Goal: Task Accomplishment & Management: Complete application form

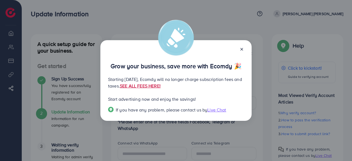
click at [161, 85] on link "SEE ALL FEES HERE!" at bounding box center [140, 86] width 41 height 6
click at [243, 48] on icon at bounding box center [242, 49] width 4 height 4
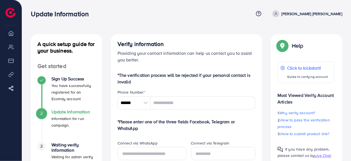
scroll to position [28, 0]
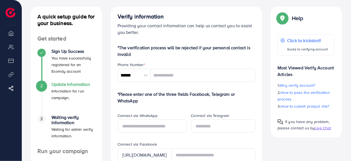
click at [143, 75] on div at bounding box center [146, 75] width 10 height 13
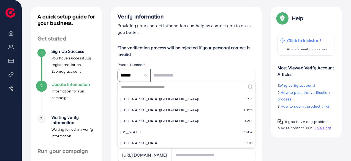
scroll to position [2556, 0]
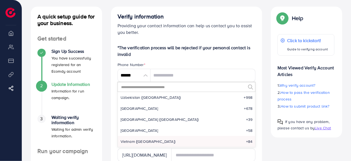
click at [148, 86] on input "text" at bounding box center [183, 86] width 125 height 9
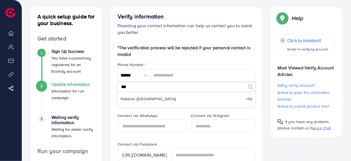
scroll to position [0, 0]
type input "***"
click at [149, 98] on li "Pakistan (‫[GEOGRAPHIC_DATA]‬‎) +92" at bounding box center [187, 98] width 138 height 11
type input "******"
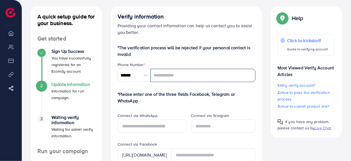
click at [166, 78] on input "tel" at bounding box center [203, 75] width 105 height 13
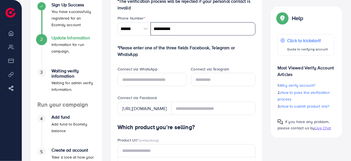
scroll to position [83, 0]
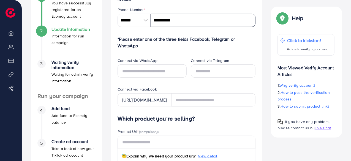
type input "**********"
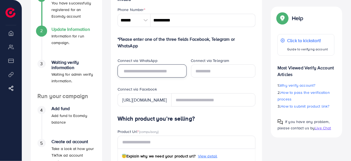
click at [169, 69] on input "text" at bounding box center [152, 70] width 69 height 13
click at [175, 73] on input "text" at bounding box center [152, 70] width 69 height 13
type input "**********"
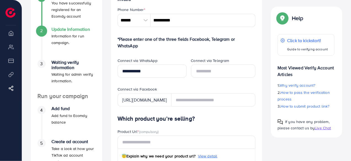
drag, startPoint x: 165, startPoint y: 99, endPoint x: 217, endPoint y: 99, distance: 51.8
click at [217, 99] on div "[URL][DOMAIN_NAME]" at bounding box center [187, 99] width 138 height 13
click at [211, 89] on div "Connect via Facebook" at bounding box center [187, 89] width 138 height 7
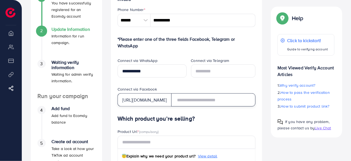
click at [211, 102] on input "text" at bounding box center [213, 99] width 85 height 13
paste input "**********"
drag, startPoint x: 217, startPoint y: 100, endPoint x: 142, endPoint y: 107, distance: 75.2
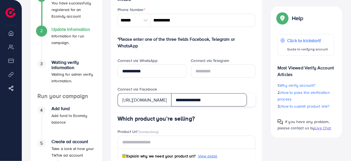
type input "**********"
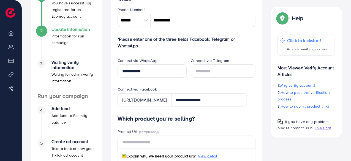
click at [202, 116] on h4 "Which product you’re selling?" at bounding box center [187, 118] width 138 height 7
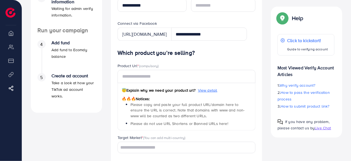
scroll to position [165, 0]
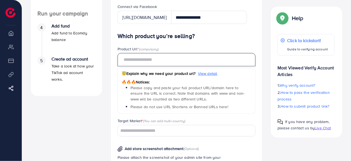
click at [171, 59] on input "text" at bounding box center [187, 59] width 138 height 13
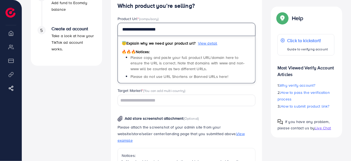
scroll to position [220, 0]
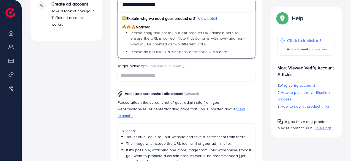
type input "**********"
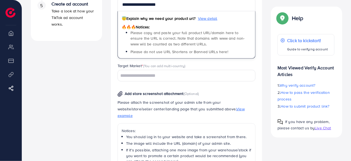
click at [171, 80] on div "Loading..." at bounding box center [187, 75] width 138 height 11
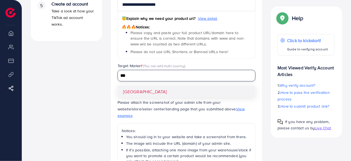
type input "***"
click at [134, 93] on div "**********" at bounding box center [187, 107] width 138 height 259
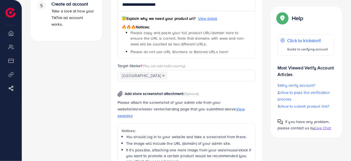
click at [142, 86] on div "Add store screenshot attachment (Optional) Please attach the screenshot of your…" at bounding box center [186, 144] width 147 height 116
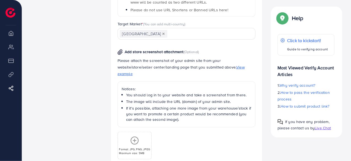
scroll to position [275, 0]
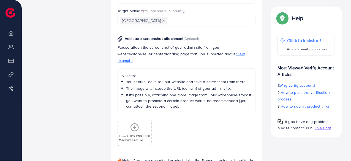
click at [132, 124] on circle at bounding box center [134, 127] width 7 height 7
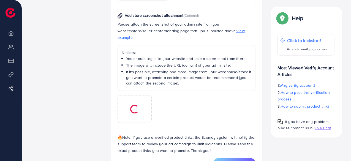
scroll to position [314, 0]
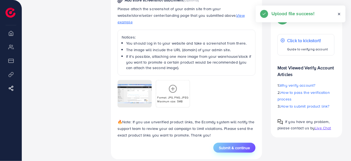
click at [237, 145] on span "Submit & continue" at bounding box center [234, 148] width 31 height 6
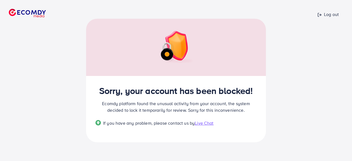
click at [212, 123] on span "Live Chat" at bounding box center [204, 123] width 19 height 6
click at [148, 93] on h2 "Sorry, your account has been blocked!" at bounding box center [176, 90] width 161 height 10
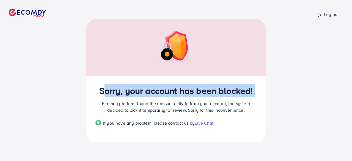
click at [148, 93] on h2 "Sorry, your account has been blocked!" at bounding box center [176, 90] width 161 height 10
copy h2 "Sorry, your account has been blocked!"
click at [148, 90] on h2 "Sorry, your account has been blocked!" at bounding box center [176, 90] width 161 height 10
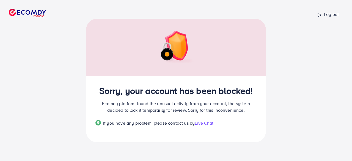
click at [36, 11] on img at bounding box center [27, 13] width 37 height 9
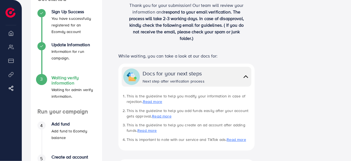
scroll to position [43, 0]
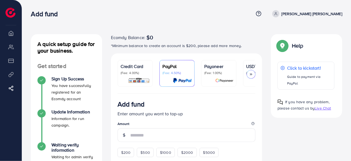
click at [252, 74] on polyline at bounding box center [251, 75] width 1 height 2
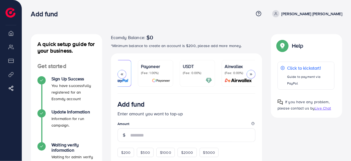
scroll to position [0, 64]
click at [195, 71] on p "(Fee: 0.00%)" at bounding box center [196, 73] width 29 height 4
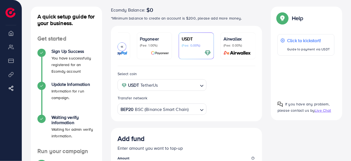
scroll to position [55, 0]
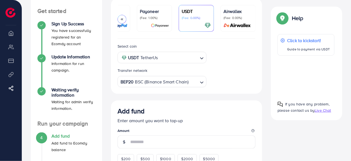
click at [202, 58] on icon "Search for option" at bounding box center [202, 59] width 6 height 6
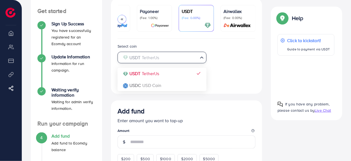
click at [202, 58] on icon "Search for option" at bounding box center [202, 58] width 6 height 6
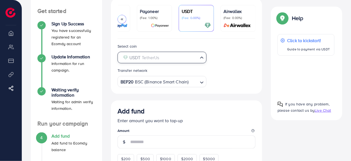
click at [202, 58] on icon "Search for option" at bounding box center [202, 58] width 6 height 6
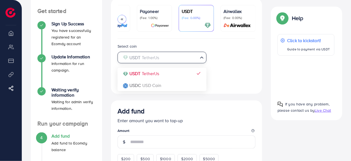
click at [202, 58] on icon "Search for option" at bounding box center [202, 58] width 6 height 6
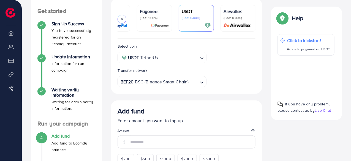
click at [217, 66] on div "Select coin USDT TetherUs Loading... Transfer network BEP20 BSC (Binance Smart …" at bounding box center [186, 65] width 147 height 44
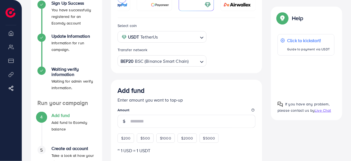
scroll to position [83, 0]
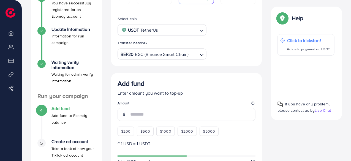
click at [201, 55] on icon "Search for option" at bounding box center [202, 55] width 6 height 6
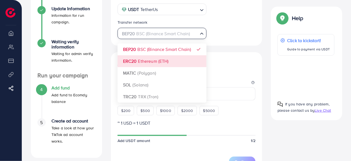
scroll to position [110, 0]
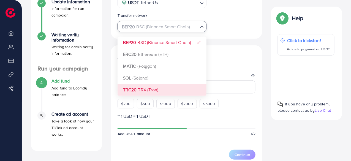
click at [160, 92] on div "Select coin USDT TetherUs Loading... Transfer network BEP20 BSC (Binance Smart …" at bounding box center [186, 127] width 151 height 288
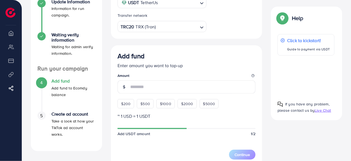
click at [220, 30] on div "Select coin USDT TetherUs Loading... Transfer network TRC20 TRX (Tron) Loading.…" at bounding box center [186, 10] width 147 height 44
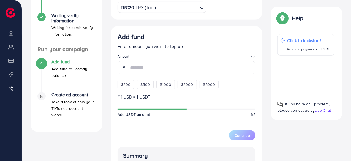
scroll to position [147, 0]
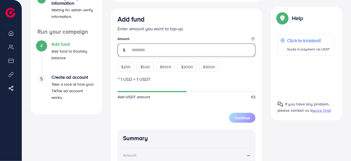
click at [210, 46] on input "number" at bounding box center [193, 49] width 126 height 13
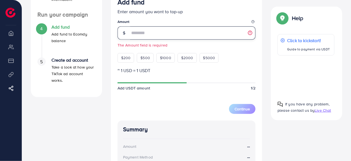
scroll to position [165, 0]
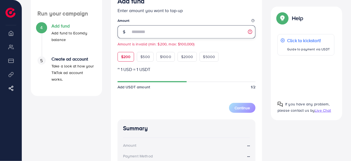
type input "*"
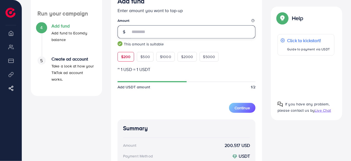
type input "***"
click at [239, 62] on form "Add fund Enter amount you want to top-up Amount *** This amount is suitable $20…" at bounding box center [187, 55] width 138 height 116
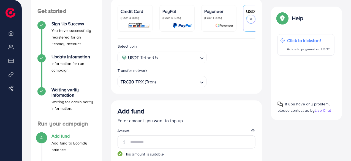
scroll to position [28, 0]
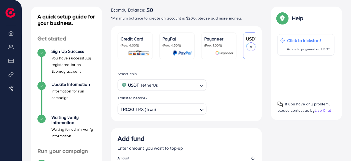
click at [136, 44] on p "(Fee: 4.00%)" at bounding box center [135, 45] width 29 height 4
